Goal: Transaction & Acquisition: Download file/media

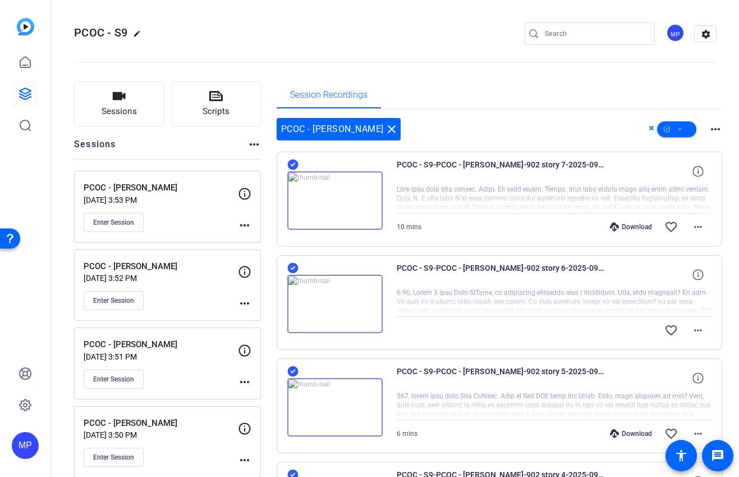
click at [530, 105] on div "Session Recordings" at bounding box center [500, 94] width 446 height 27
click at [385, 127] on mat-icon "close" at bounding box center [391, 128] width 13 height 13
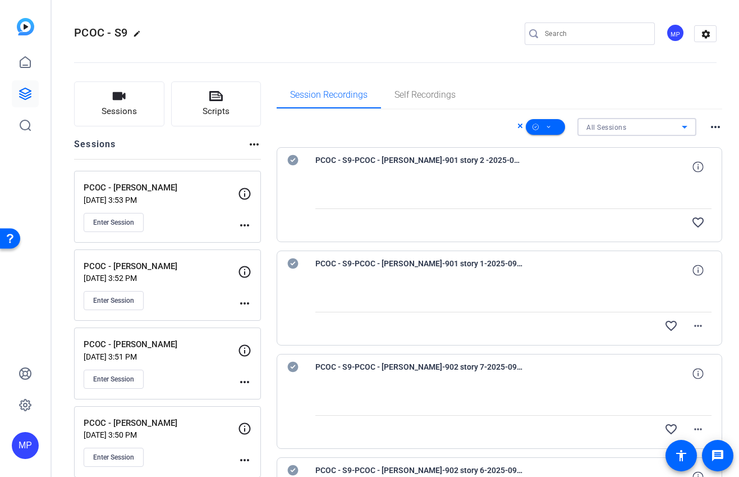
click at [630, 132] on div "All Sessions" at bounding box center [634, 127] width 95 height 14
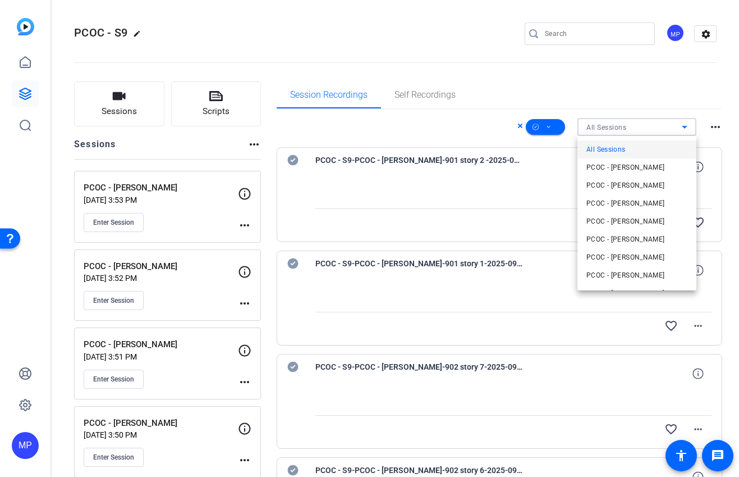
click at [657, 128] on div at bounding box center [369, 238] width 739 height 477
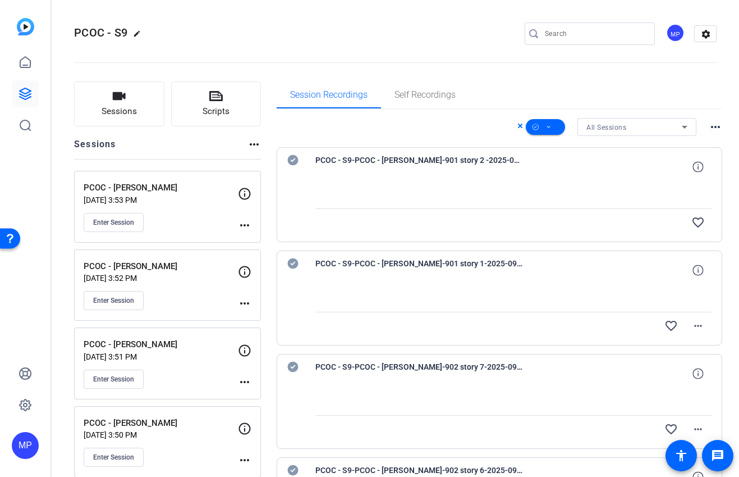
click at [662, 126] on div "All Sessions" at bounding box center [634, 127] width 95 height 14
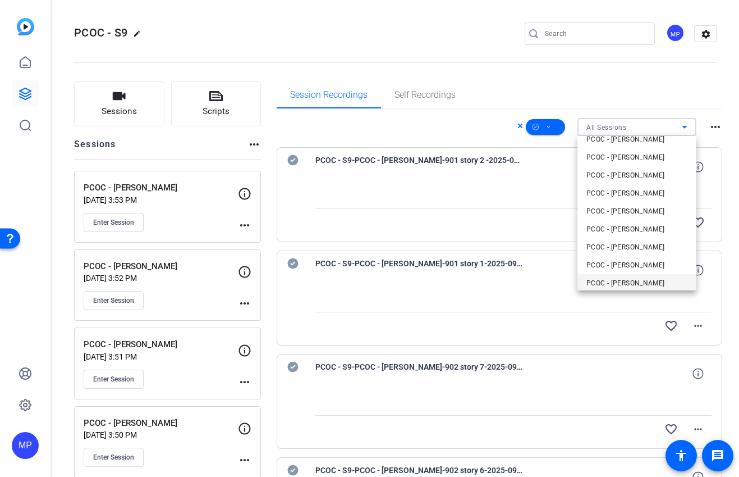
scroll to position [124, 0]
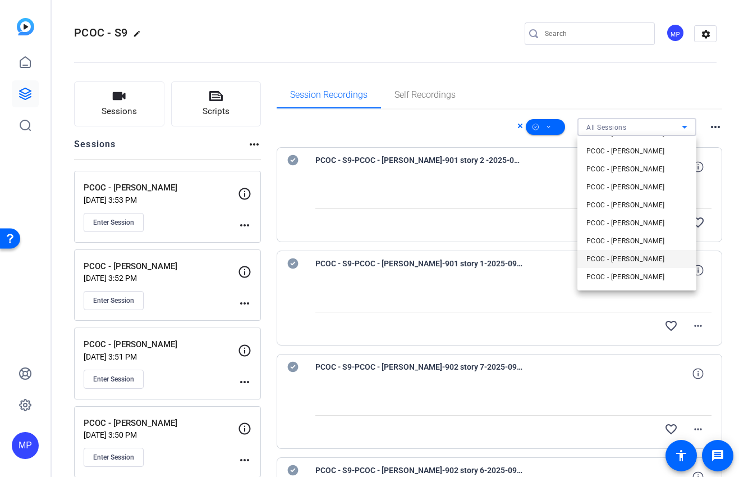
click at [635, 260] on span "PCOC - [PERSON_NAME]" at bounding box center [626, 258] width 79 height 13
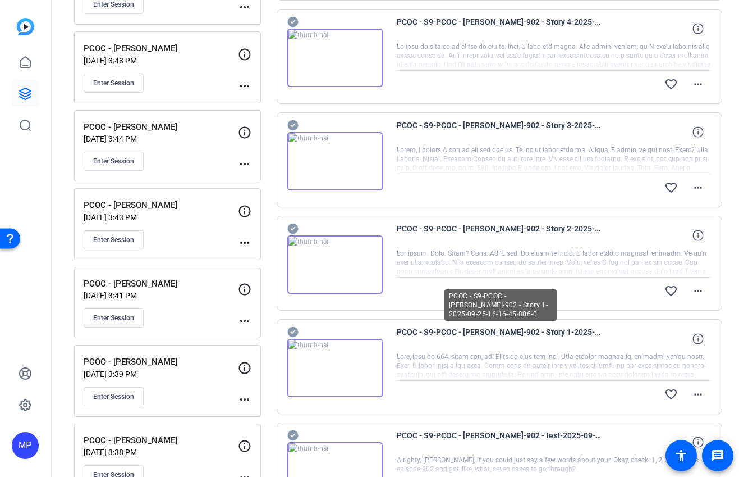
scroll to position [798, 0]
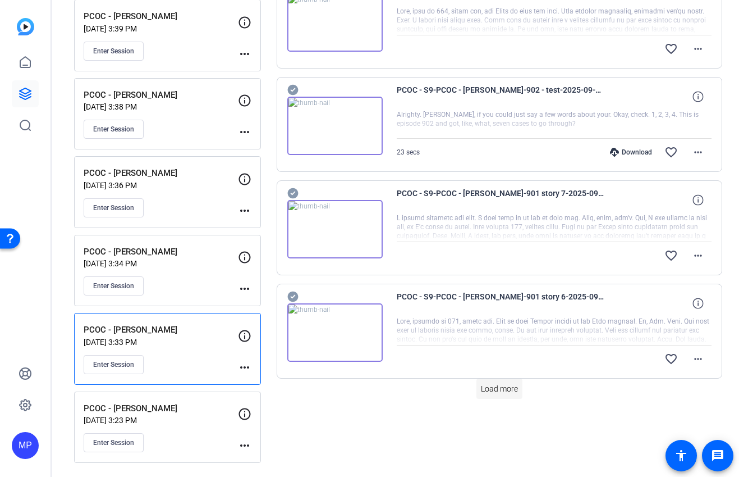
click at [516, 390] on span "Load more" at bounding box center [499, 389] width 37 height 12
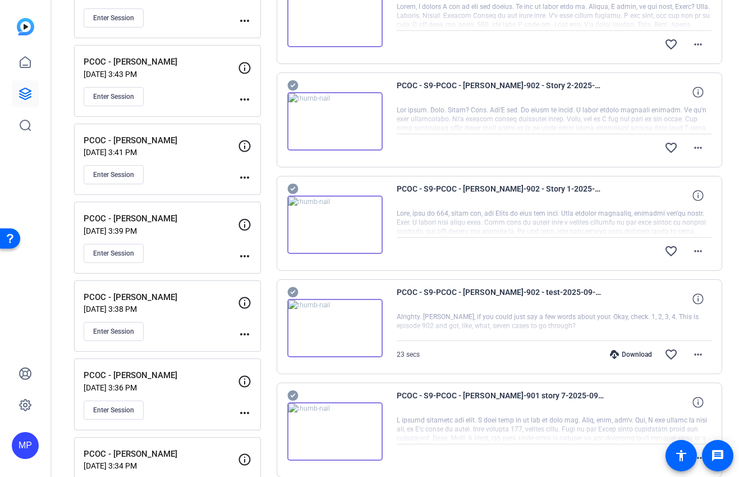
scroll to position [0, 0]
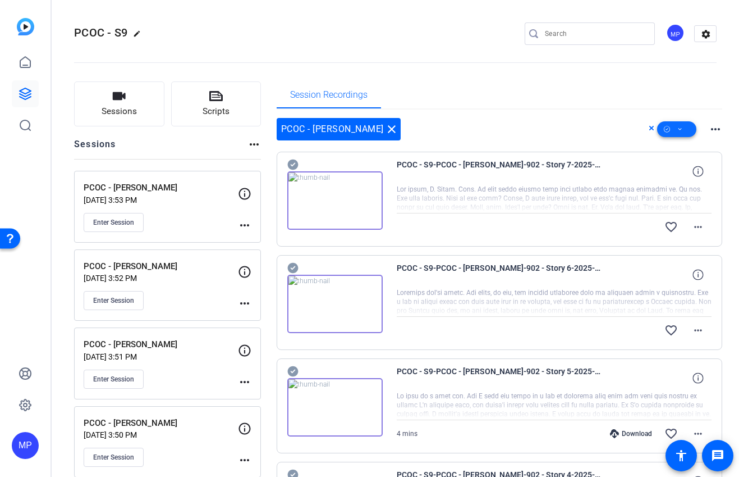
click at [680, 128] on icon at bounding box center [681, 129] width 6 height 14
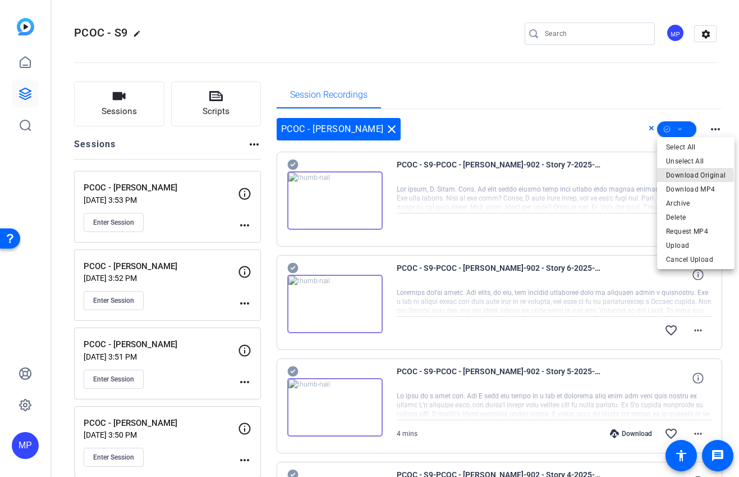
click at [693, 177] on span "Download Original" at bounding box center [696, 174] width 60 height 13
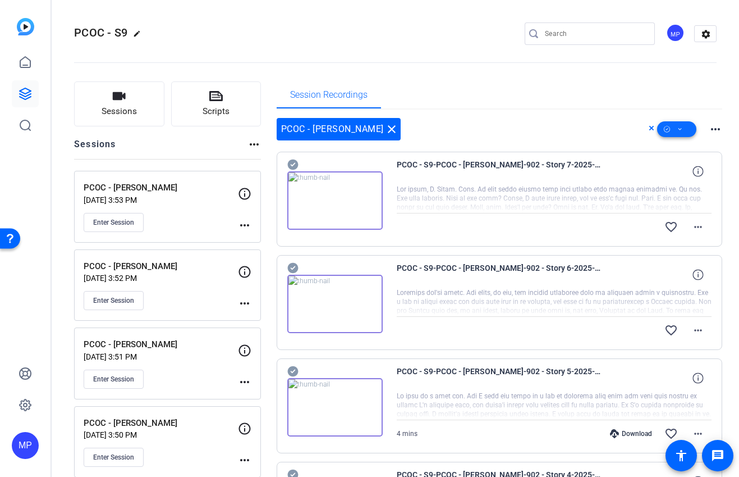
click at [680, 128] on icon at bounding box center [681, 129] width 6 height 14
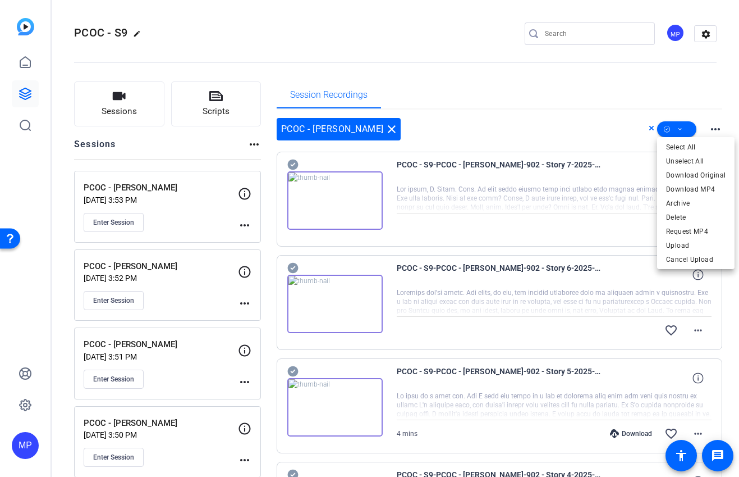
click at [705, 83] on div at bounding box center [369, 238] width 739 height 477
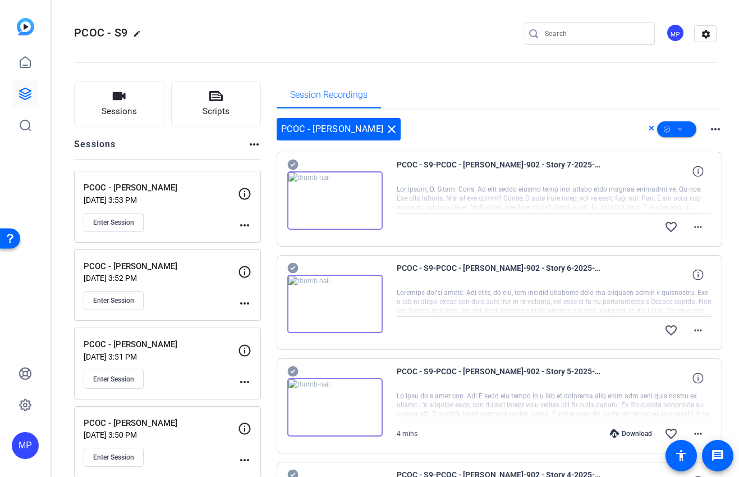
click at [684, 70] on openreel-divider-bar at bounding box center [395, 59] width 643 height 34
click at [684, 129] on span at bounding box center [676, 129] width 39 height 27
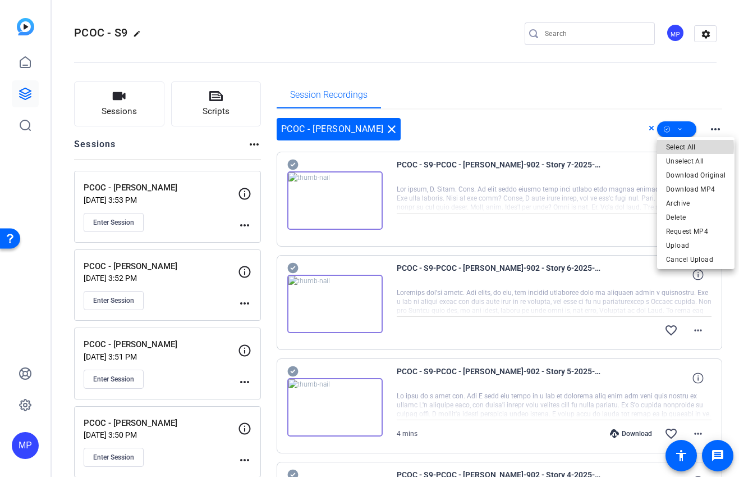
click at [688, 147] on span "Select All" at bounding box center [696, 146] width 60 height 13
click at [685, 177] on span "Download Original" at bounding box center [696, 174] width 60 height 13
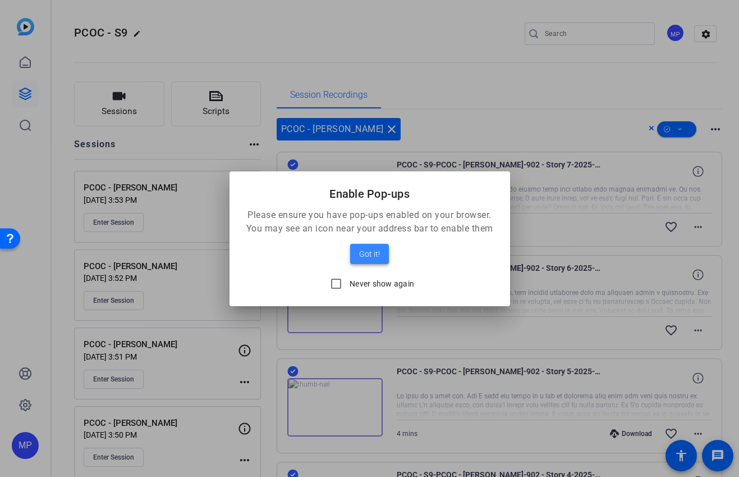
click at [384, 258] on span at bounding box center [369, 253] width 39 height 27
